Goal: Find specific page/section: Find specific page/section

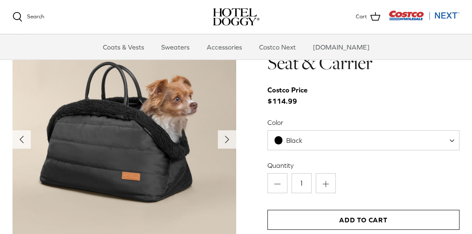
scroll to position [831, 0]
click at [229, 141] on icon "Right" at bounding box center [226, 139] width 13 height 13
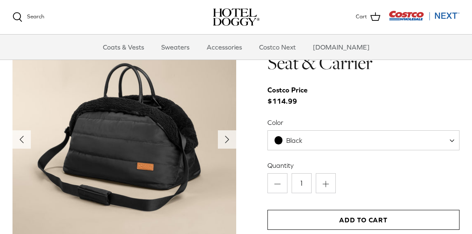
click at [231, 137] on icon "Right" at bounding box center [226, 139] width 13 height 13
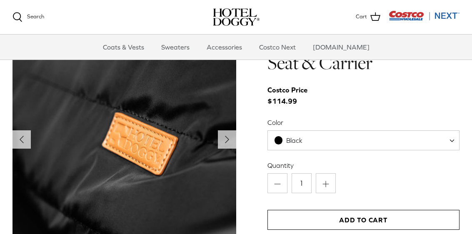
click at [228, 139] on polyline "Next" at bounding box center [226, 139] width 3 height 7
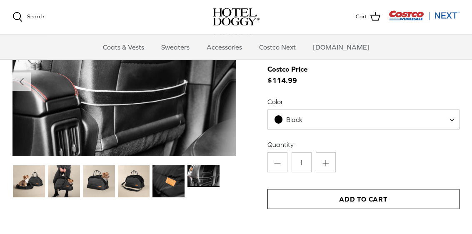
scroll to position [851, 0]
click at [211, 178] on img at bounding box center [203, 175] width 32 height 21
click at [181, 183] on img at bounding box center [168, 181] width 32 height 32
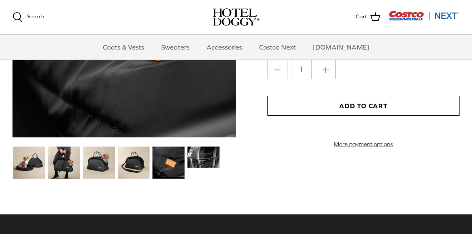
scroll to position [929, 0]
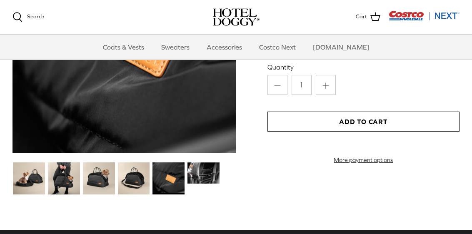
click at [132, 183] on img at bounding box center [134, 178] width 32 height 32
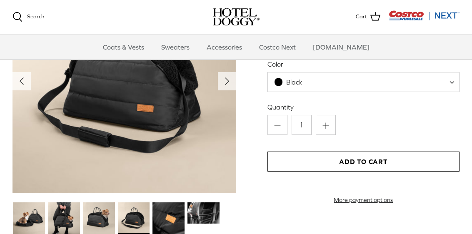
scroll to position [889, 0]
click at [103, 218] on img at bounding box center [99, 218] width 32 height 32
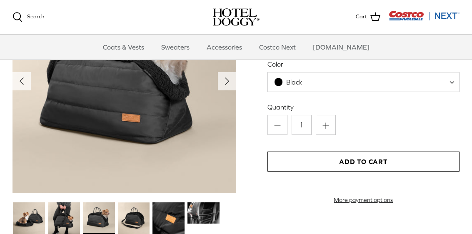
click at [65, 219] on img at bounding box center [64, 218] width 32 height 32
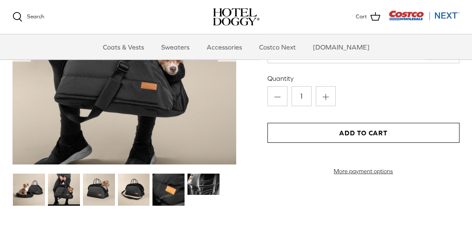
click at [31, 193] on img at bounding box center [29, 190] width 32 height 32
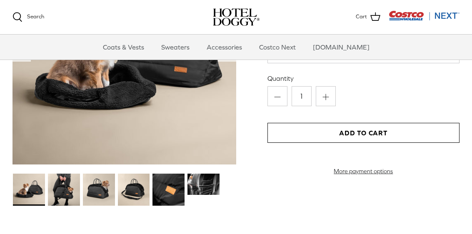
click at [66, 192] on img at bounding box center [64, 190] width 32 height 32
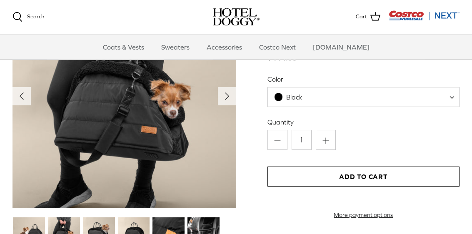
scroll to position [878, 0]
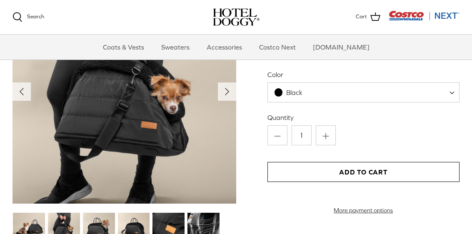
click at [37, 219] on img at bounding box center [29, 229] width 32 height 32
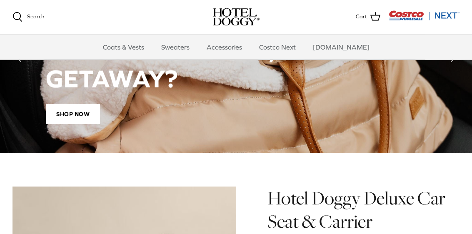
scroll to position [669, 0]
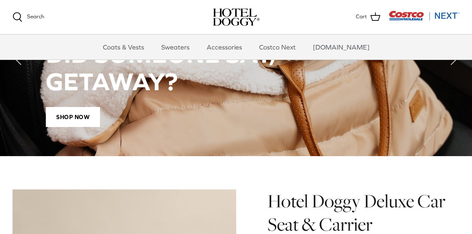
click at [241, 46] on link "Accessories" at bounding box center [224, 47] width 50 height 25
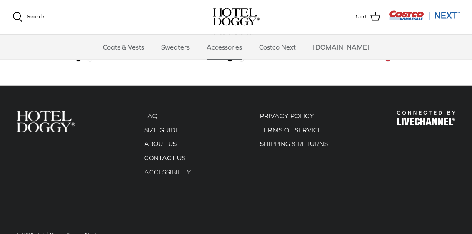
scroll to position [403, 0]
